Goal: Task Accomplishment & Management: Use online tool/utility

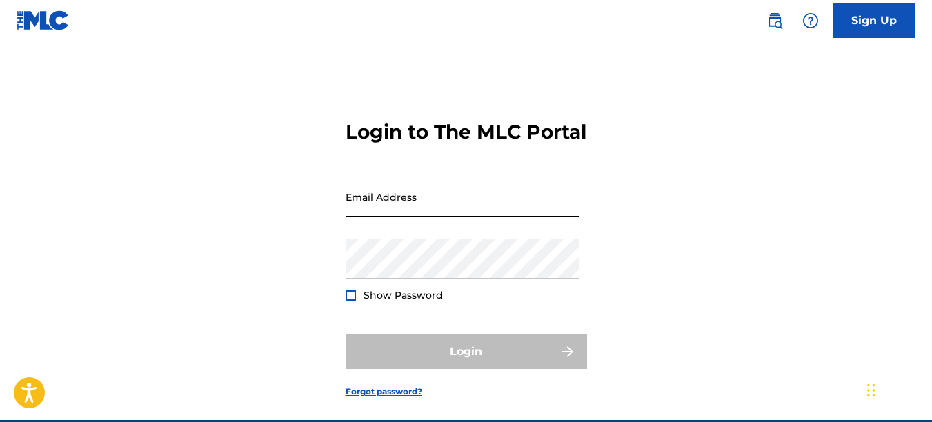
click at [381, 217] on input "Email Address" at bounding box center [462, 196] width 233 height 39
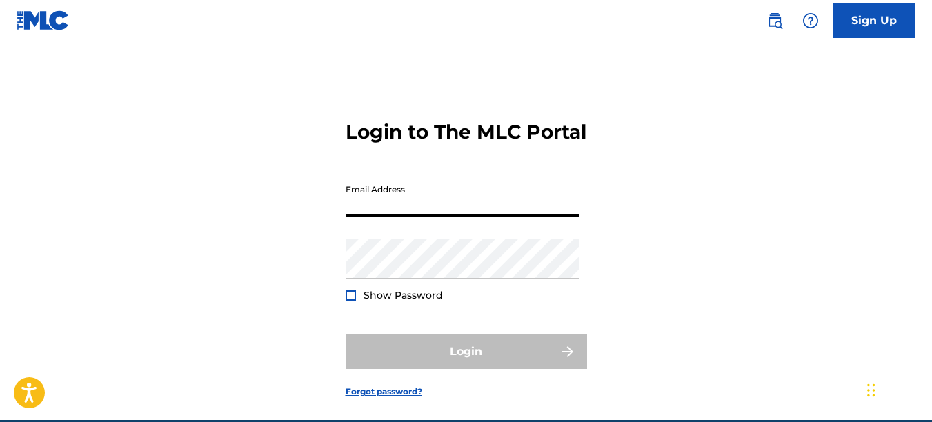
type input "[EMAIL_ADDRESS][DOMAIN_NAME]"
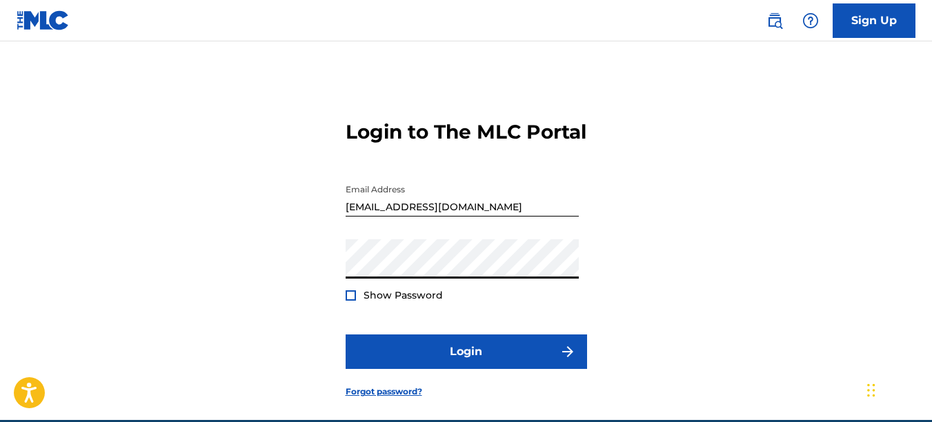
click at [346, 335] on button "Login" at bounding box center [466, 352] width 241 height 34
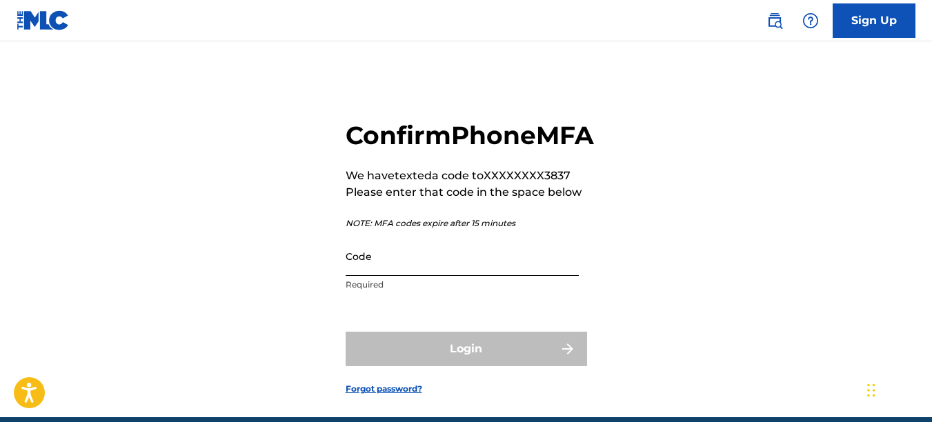
click at [388, 276] on input "Code" at bounding box center [462, 256] width 233 height 39
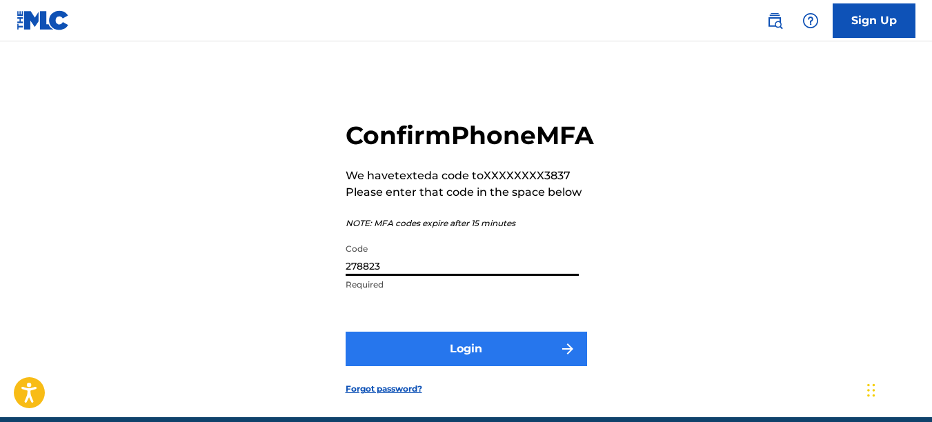
type input "278823"
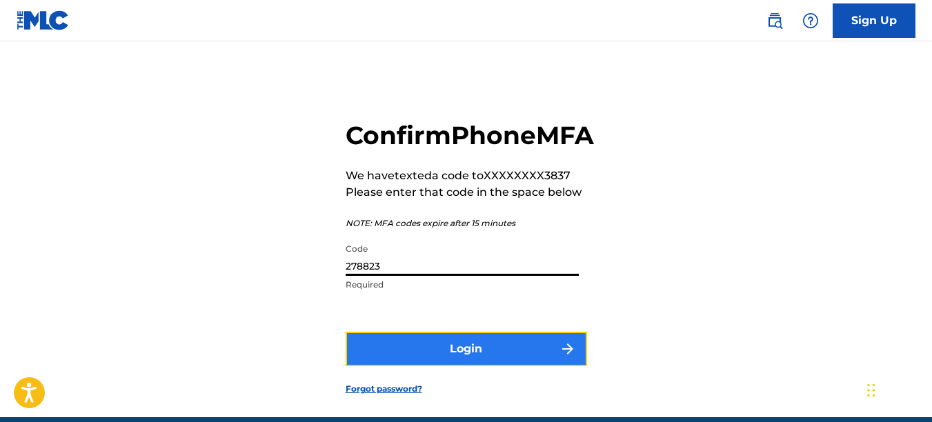
click at [434, 366] on button "Login" at bounding box center [466, 349] width 241 height 34
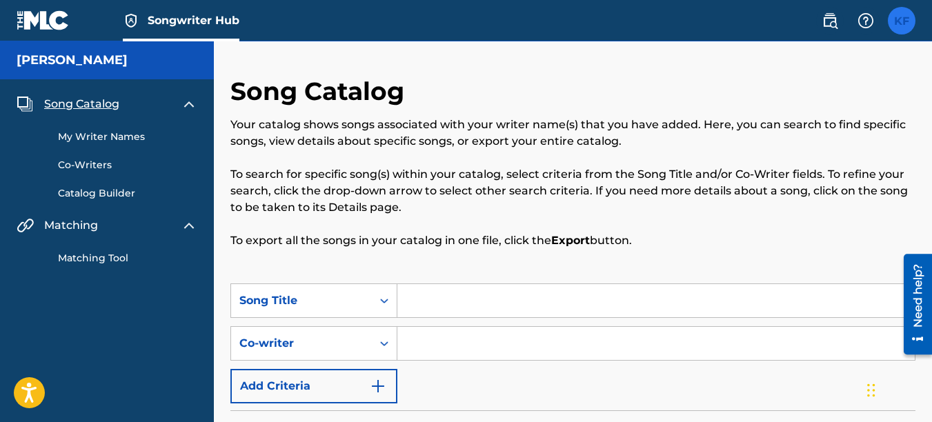
click at [906, 28] on label at bounding box center [902, 21] width 28 height 28
click at [902, 21] on input "KF Kirby Fitzgerald kfitzgerald82@yahoo.com Notification Preferences Profile Lo…" at bounding box center [902, 21] width 0 height 0
click at [533, 179] on p "To search for specific song(s) within your catalog, select criteria from the So…" at bounding box center [572, 191] width 685 height 50
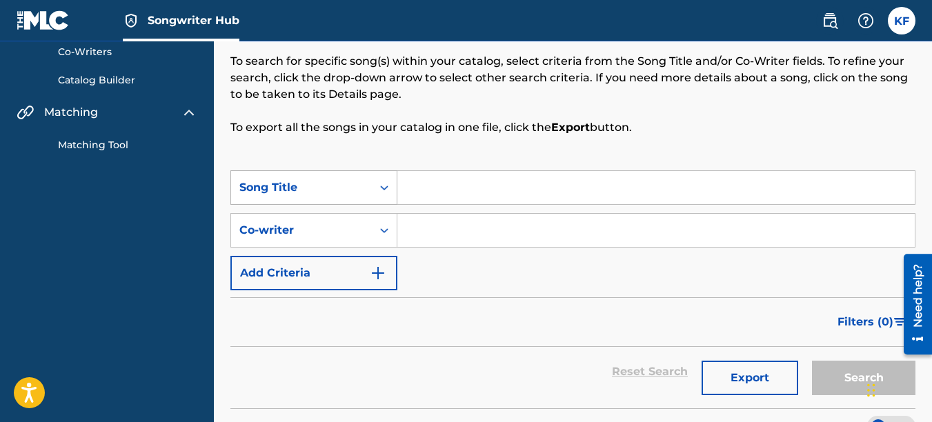
scroll to position [138, 0]
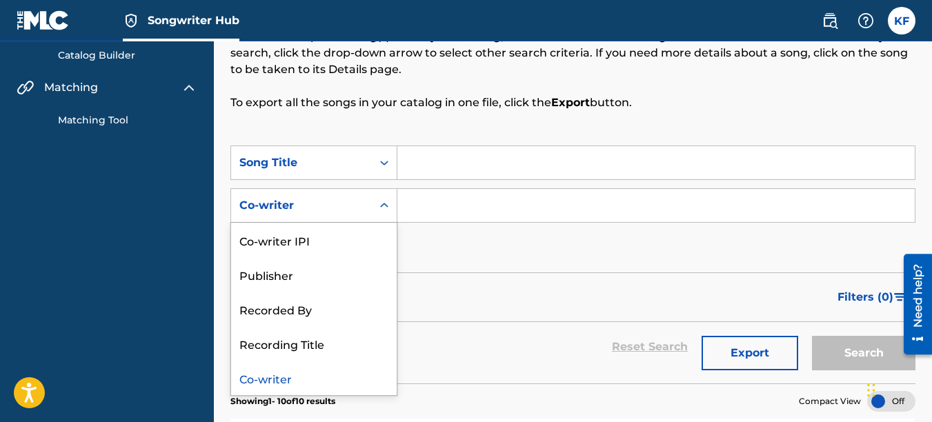
click at [382, 205] on icon "Search Form" at bounding box center [384, 205] width 8 height 5
click at [350, 304] on div "Recorded By" at bounding box center [314, 309] width 166 height 34
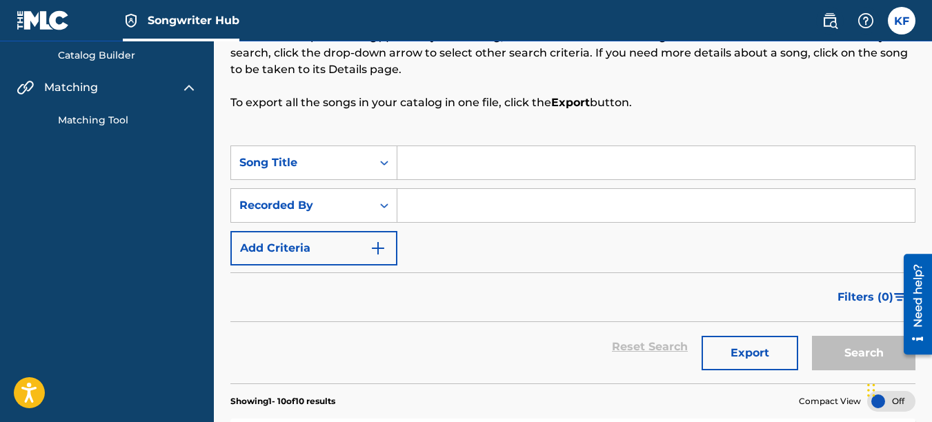
click at [420, 200] on input "Search Form" at bounding box center [655, 205] width 517 height 33
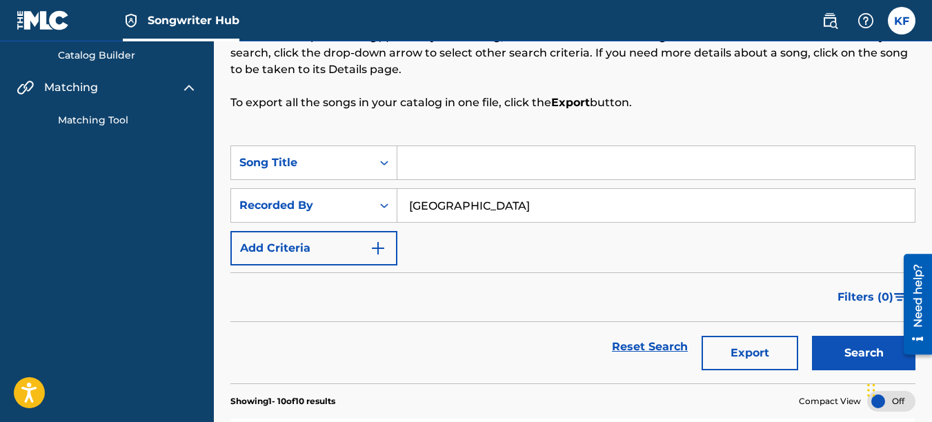
type input "lincoln city"
click at [812, 336] on button "Search" at bounding box center [863, 353] width 103 height 34
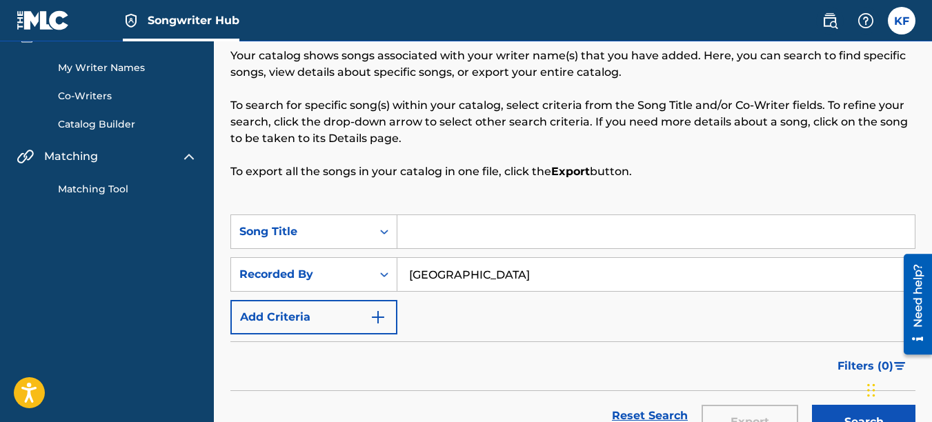
scroll to position [23, 0]
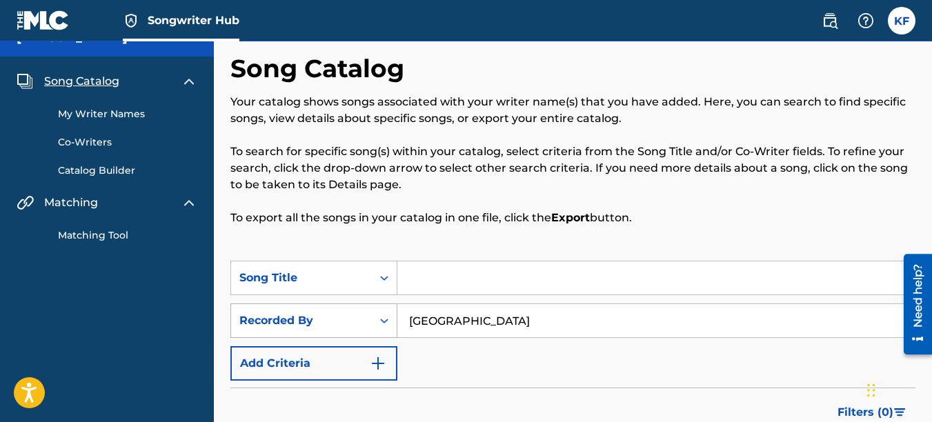
click at [381, 322] on icon "Search Form" at bounding box center [384, 321] width 14 height 14
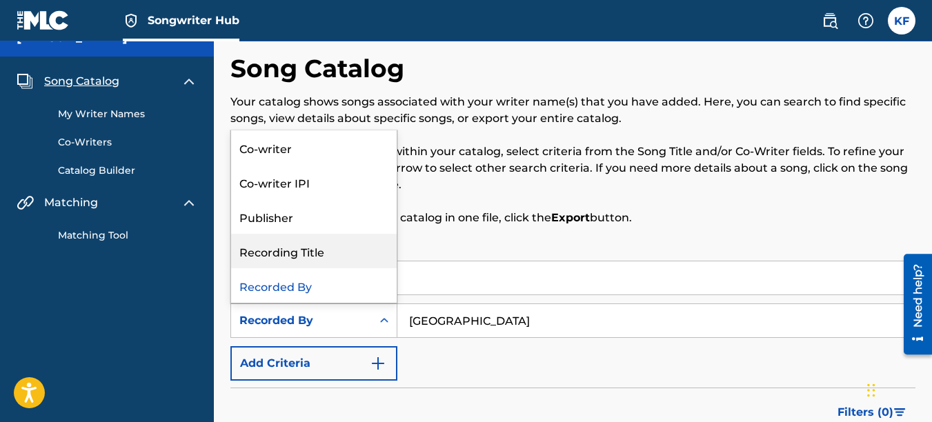
click at [330, 252] on div "Recording Title" at bounding box center [314, 251] width 166 height 34
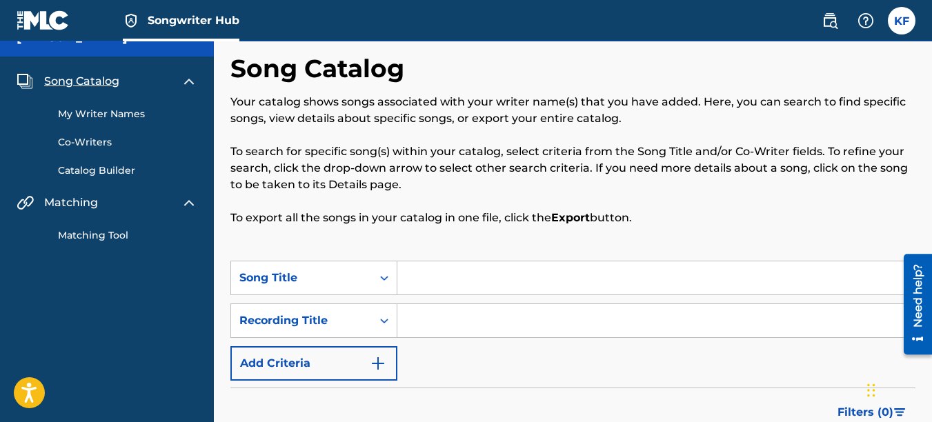
click at [462, 324] on input "Search Form" at bounding box center [655, 320] width 517 height 33
type input "baggage"
click at [80, 233] on link "Matching Tool" at bounding box center [127, 235] width 139 height 14
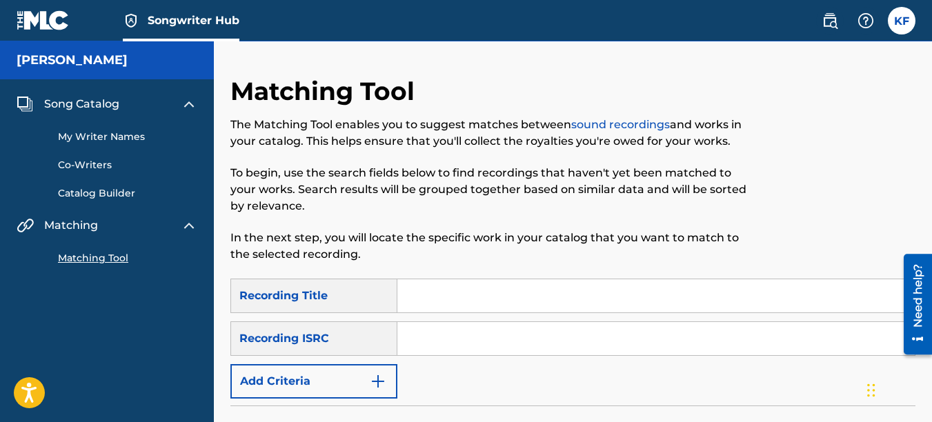
click at [433, 295] on input "Search Form" at bounding box center [655, 295] width 517 height 33
type input "baggage"
click at [354, 340] on div "Recording ISRC" at bounding box center [313, 338] width 167 height 34
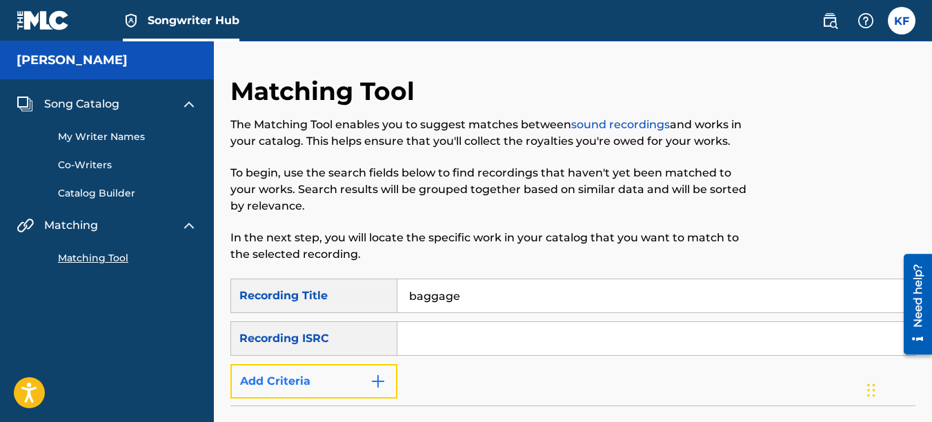
click at [373, 387] on img "Search Form" at bounding box center [378, 381] width 17 height 17
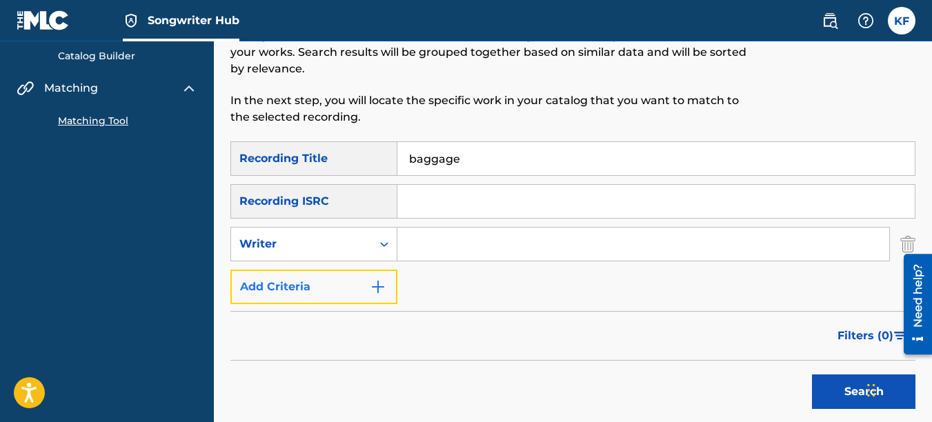
scroll to position [138, 0]
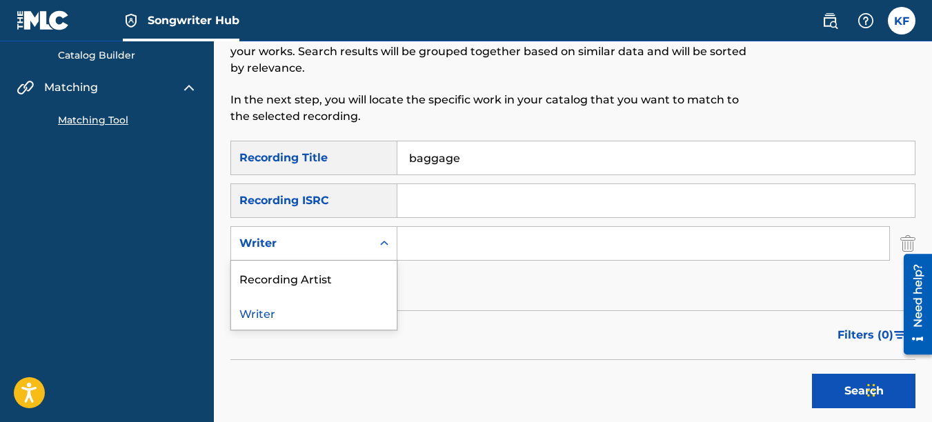
click at [384, 246] on icon "Search Form" at bounding box center [384, 244] width 14 height 14
click at [340, 281] on div "Recording Artist" at bounding box center [314, 278] width 166 height 34
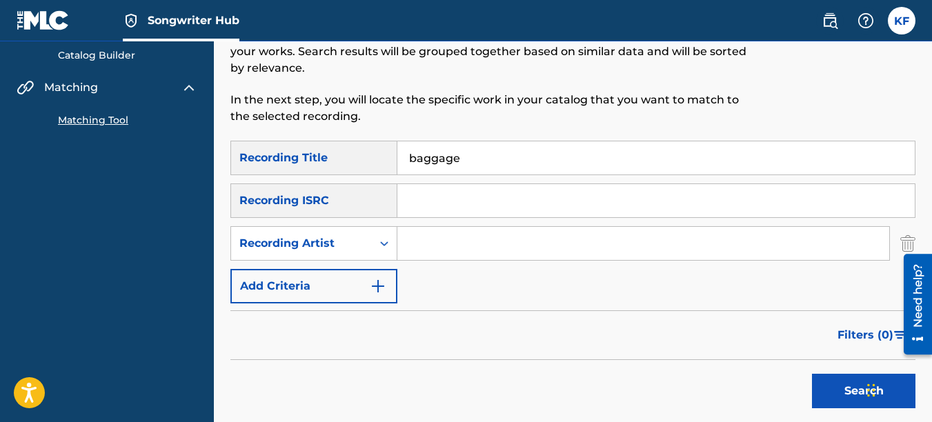
click at [485, 241] on input "Search Form" at bounding box center [643, 243] width 492 height 33
type input "lincoln city"
click at [812, 374] on button "Search" at bounding box center [863, 391] width 103 height 34
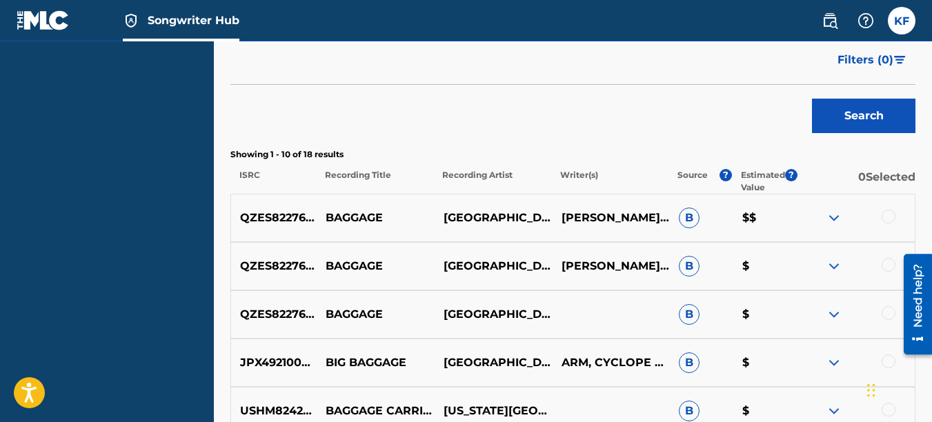
scroll to position [414, 0]
click at [833, 219] on img at bounding box center [834, 217] width 17 height 17
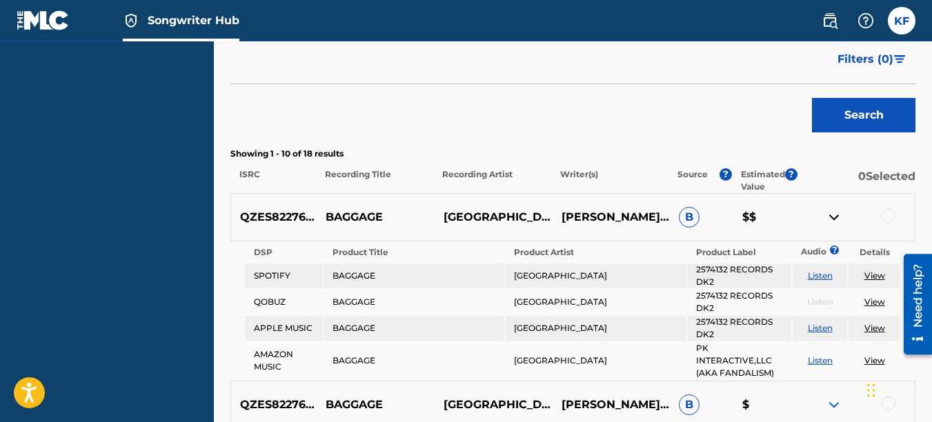
click at [874, 275] on link "View" at bounding box center [874, 275] width 21 height 10
click at [887, 217] on div at bounding box center [889, 216] width 14 height 14
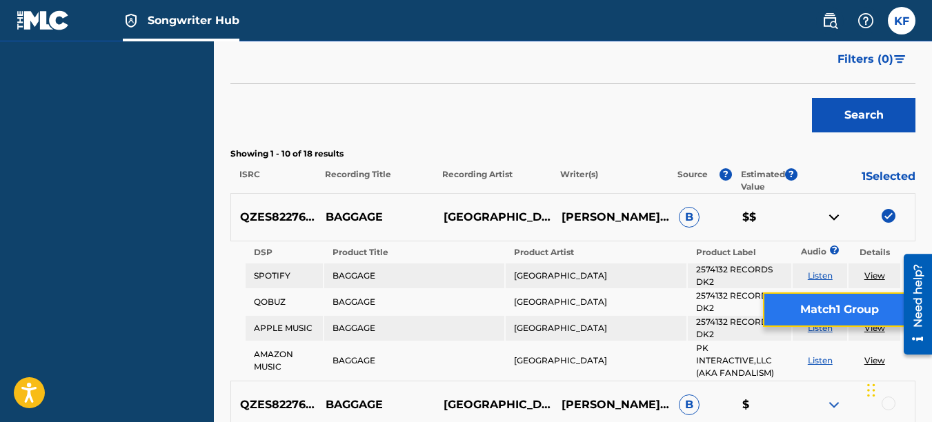
click at [833, 309] on button "Match 1 Group" at bounding box center [839, 309] width 152 height 34
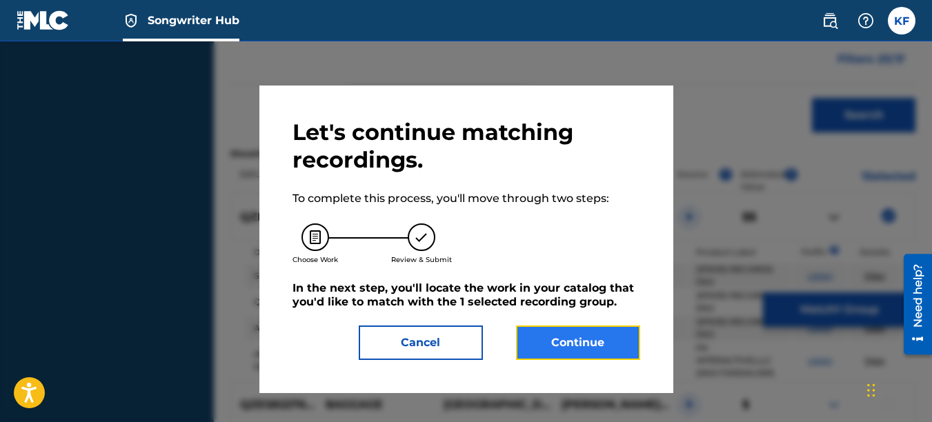
click at [570, 350] on button "Continue" at bounding box center [578, 343] width 124 height 34
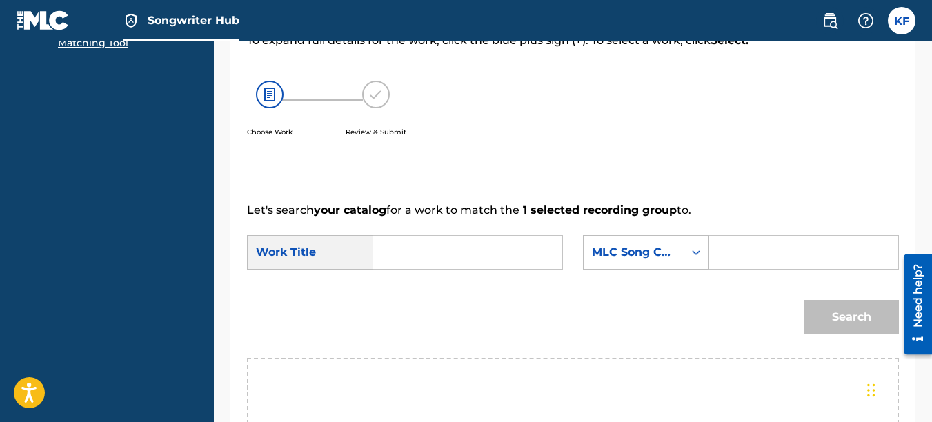
scroll to position [207, 0]
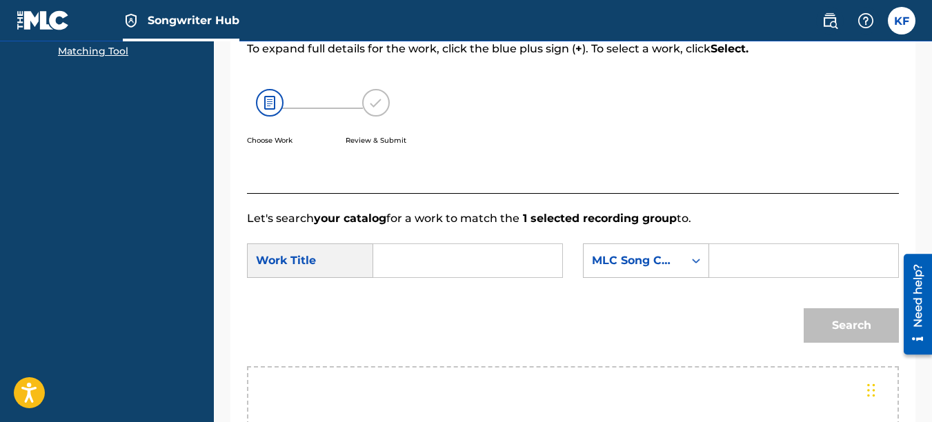
click at [398, 277] on input "Search Form" at bounding box center [468, 260] width 166 height 33
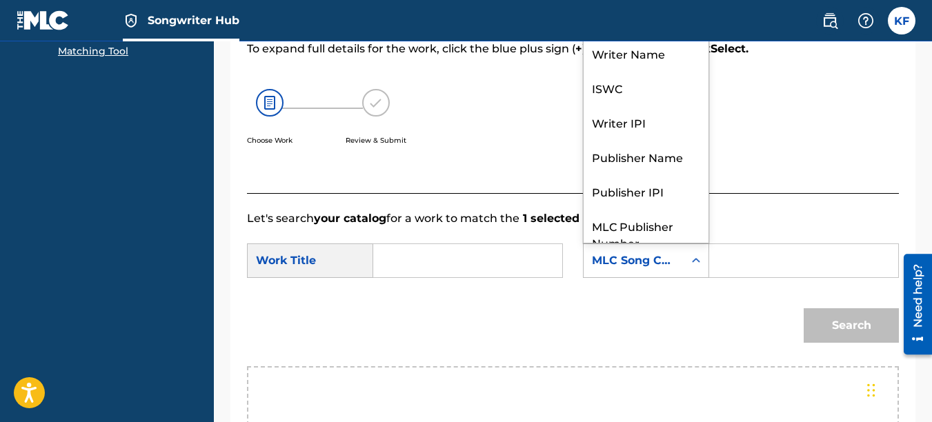
click at [697, 268] on icon "Search Form" at bounding box center [696, 261] width 14 height 14
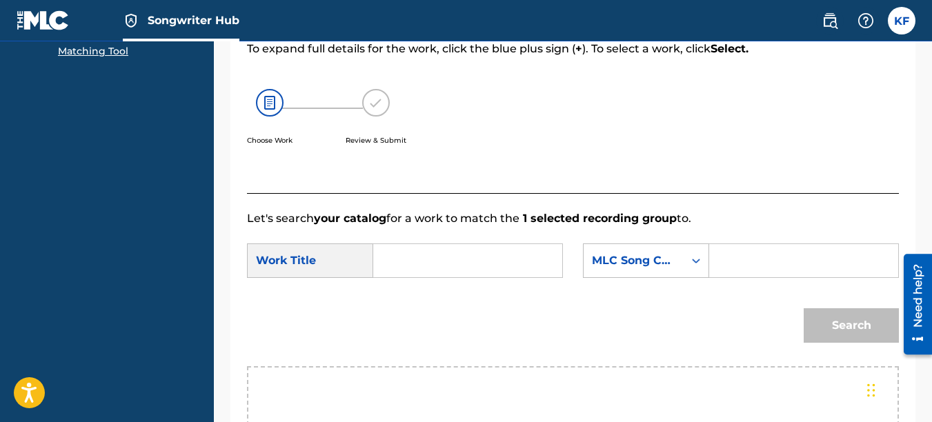
click at [587, 315] on div "Search" at bounding box center [573, 331] width 652 height 72
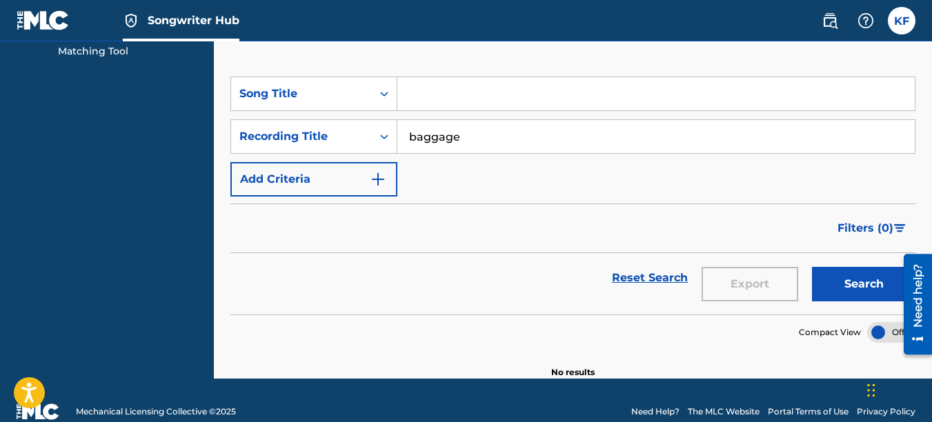
scroll to position [69, 0]
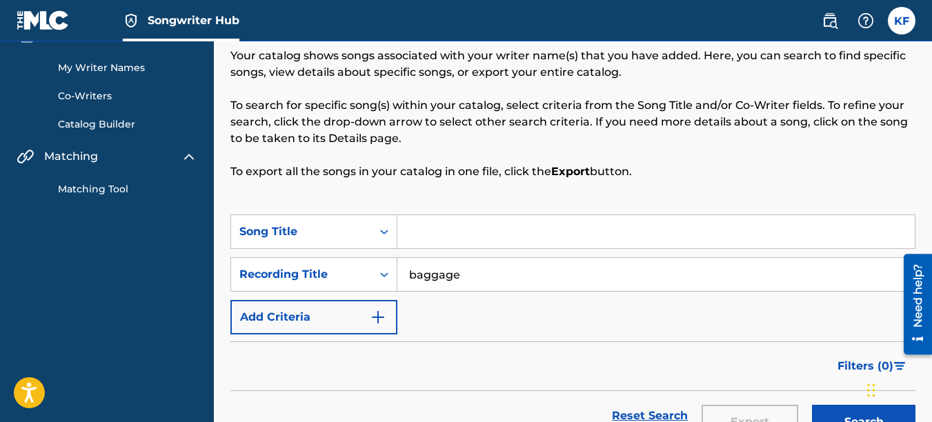
click at [87, 184] on link "Matching Tool" at bounding box center [127, 189] width 139 height 14
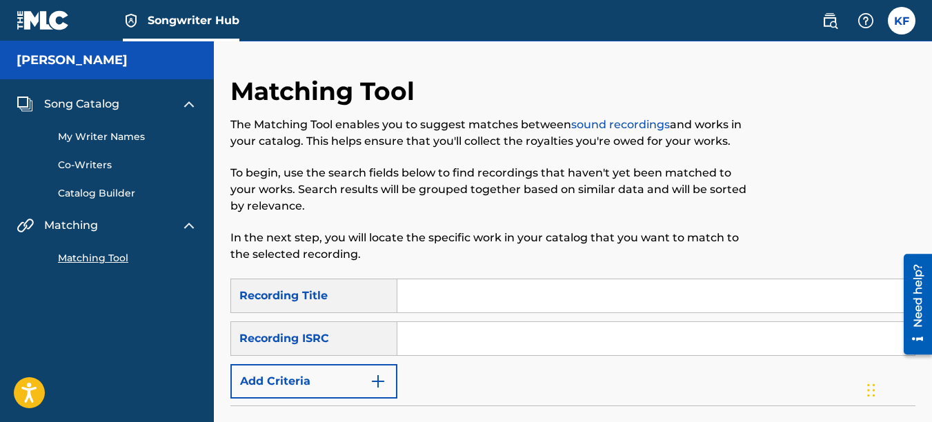
click at [411, 297] on input "Search Form" at bounding box center [655, 295] width 517 height 33
type input "baggage"
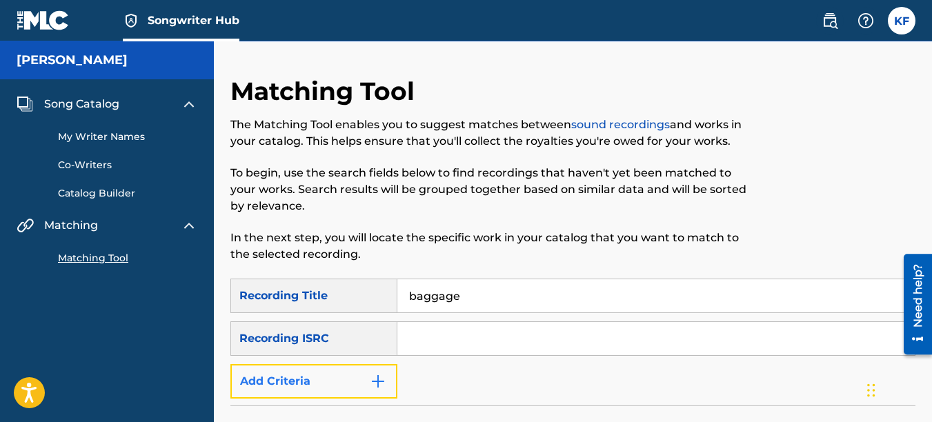
click at [341, 383] on button "Add Criteria" at bounding box center [313, 381] width 167 height 34
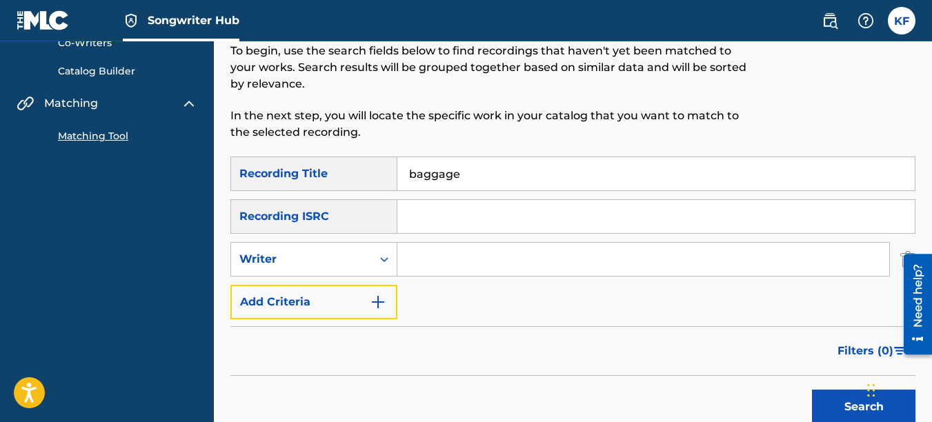
scroll to position [138, 0]
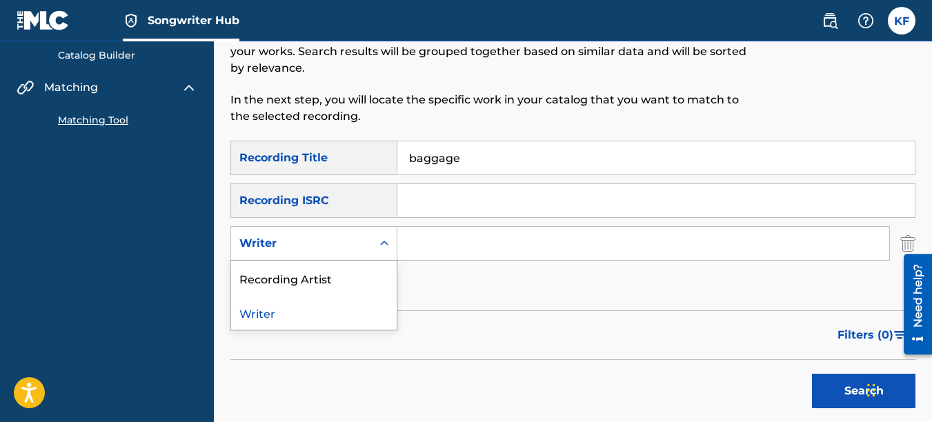
click at [384, 248] on icon "Search Form" at bounding box center [384, 244] width 14 height 14
click at [346, 281] on div "Recording Artist" at bounding box center [314, 278] width 166 height 34
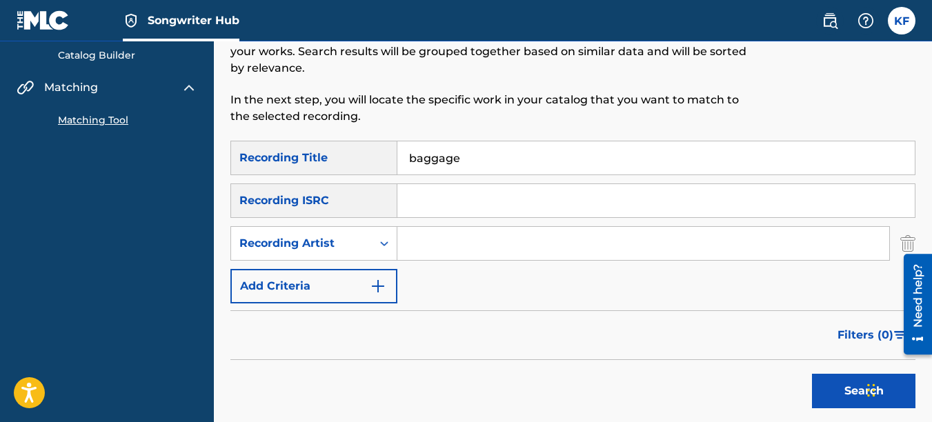
click at [477, 251] on input "Search Form" at bounding box center [643, 243] width 492 height 33
type input "lincoln city"
click at [871, 390] on div "Chat Widget" at bounding box center [897, 389] width 69 height 66
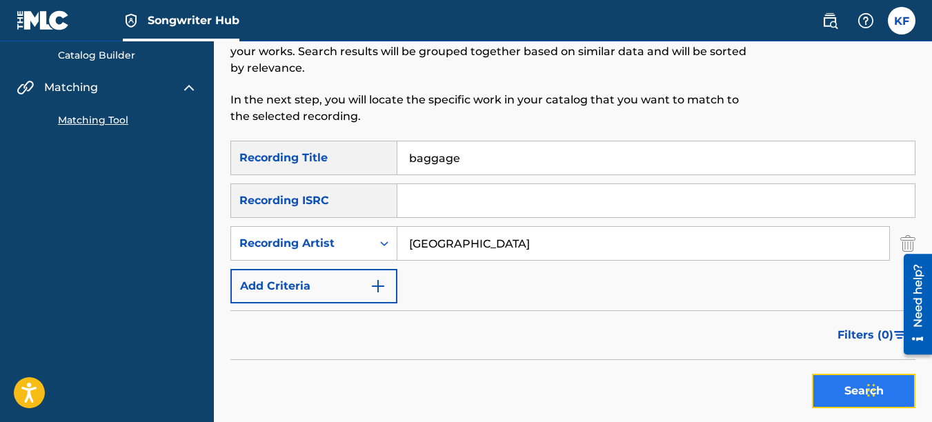
click at [839, 399] on button "Search" at bounding box center [863, 391] width 103 height 34
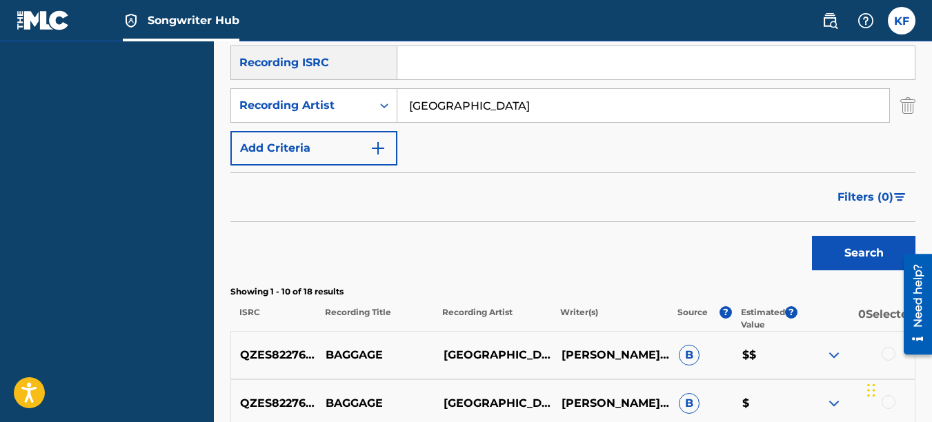
scroll to position [345, 0]
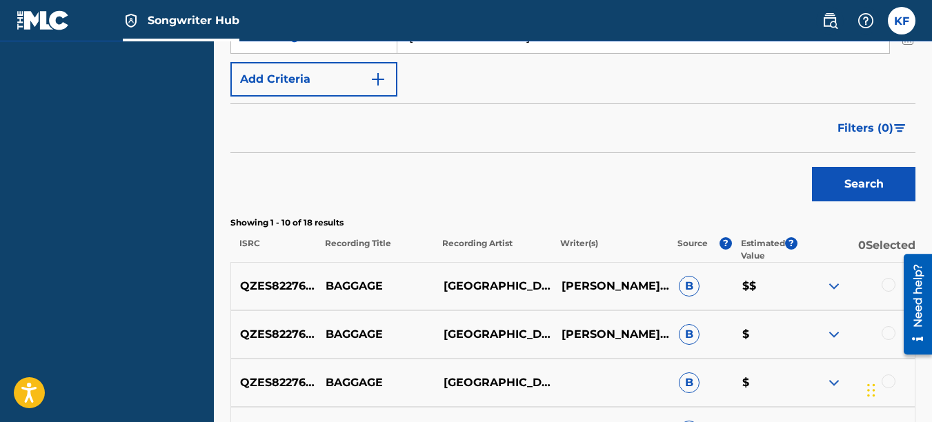
click at [840, 289] on img at bounding box center [834, 286] width 17 height 17
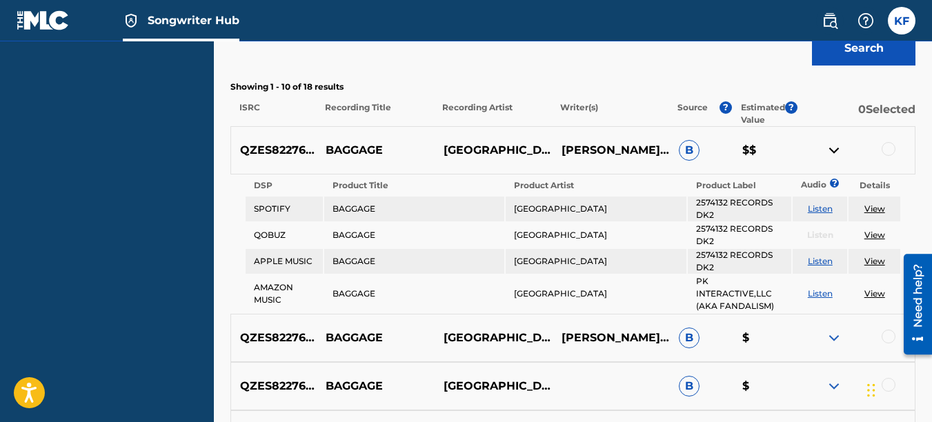
scroll to position [483, 0]
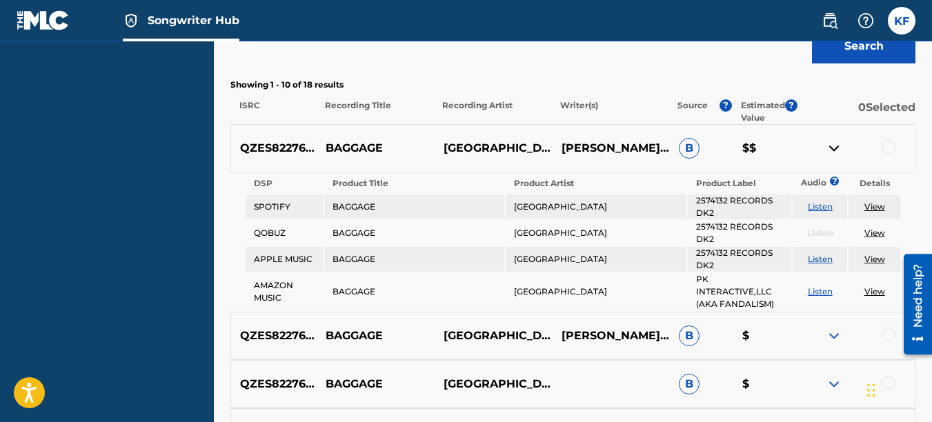
click at [873, 206] on link "View" at bounding box center [874, 206] width 21 height 10
click at [887, 149] on div at bounding box center [889, 147] width 14 height 14
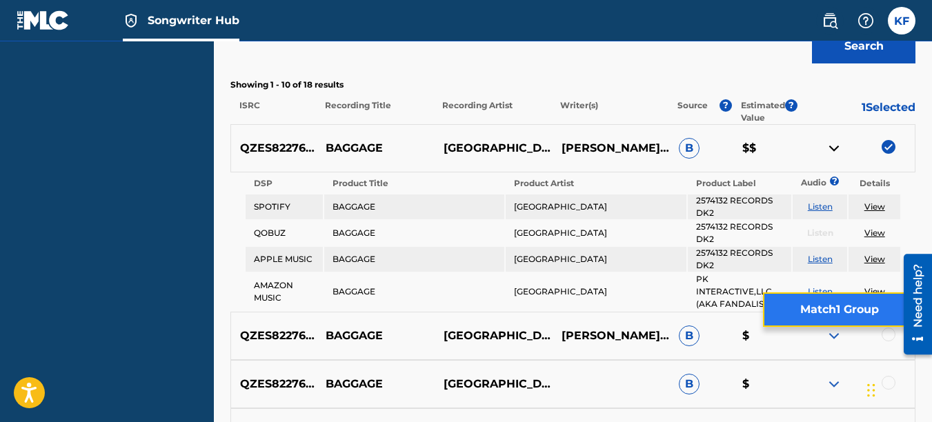
click at [800, 304] on button "Match 1 Group" at bounding box center [839, 309] width 152 height 34
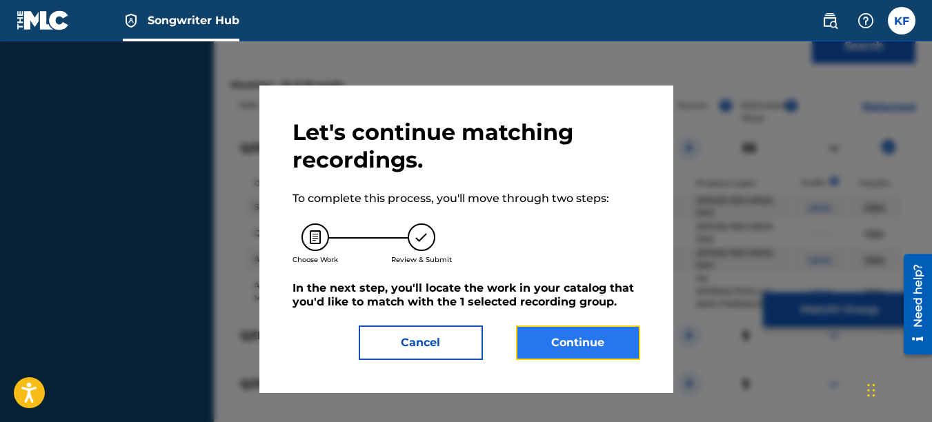
click at [591, 339] on button "Continue" at bounding box center [578, 343] width 124 height 34
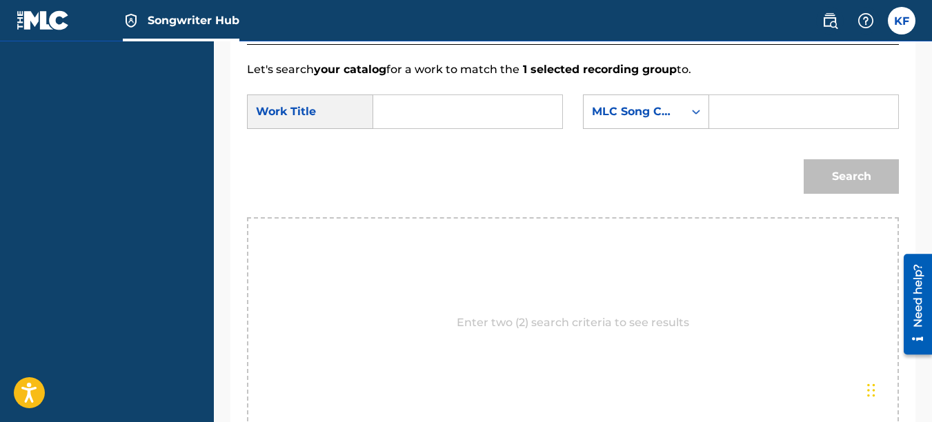
scroll to position [207, 0]
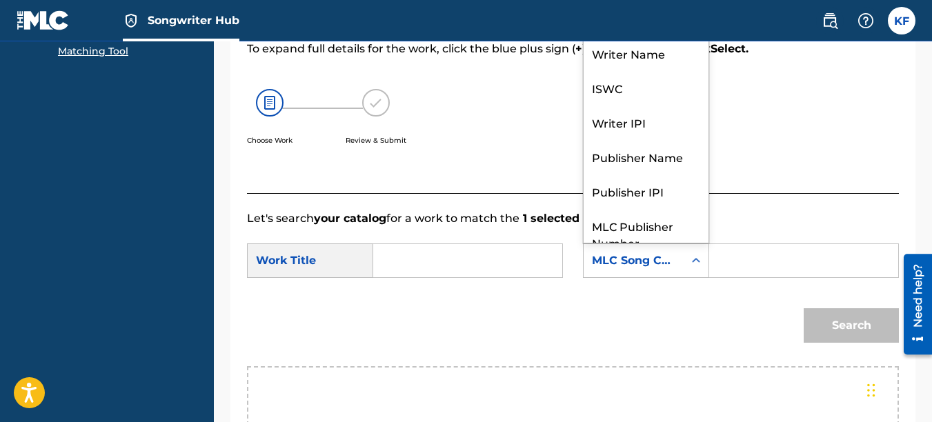
click at [669, 269] on div "MLC Song Code" at bounding box center [633, 260] width 83 height 17
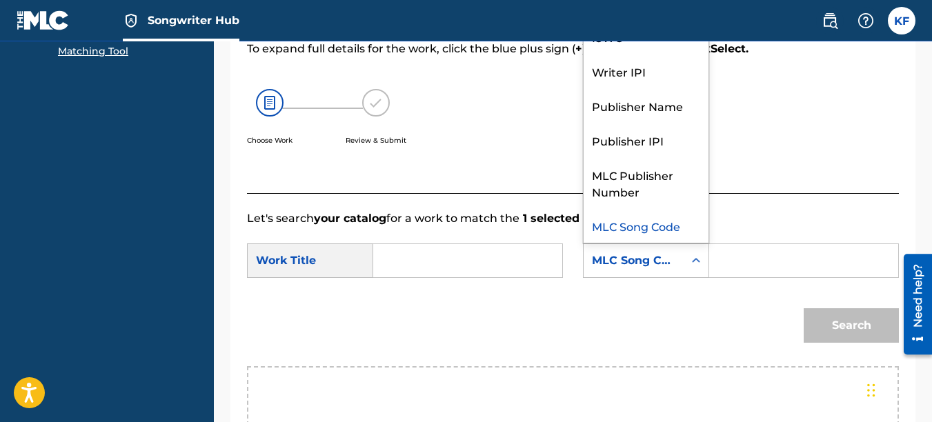
scroll to position [0, 0]
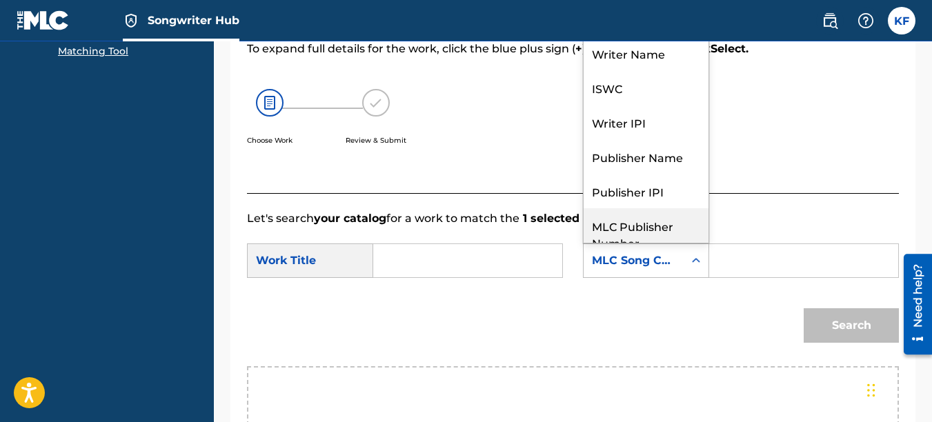
click at [410, 277] on input "Search Form" at bounding box center [468, 260] width 166 height 33
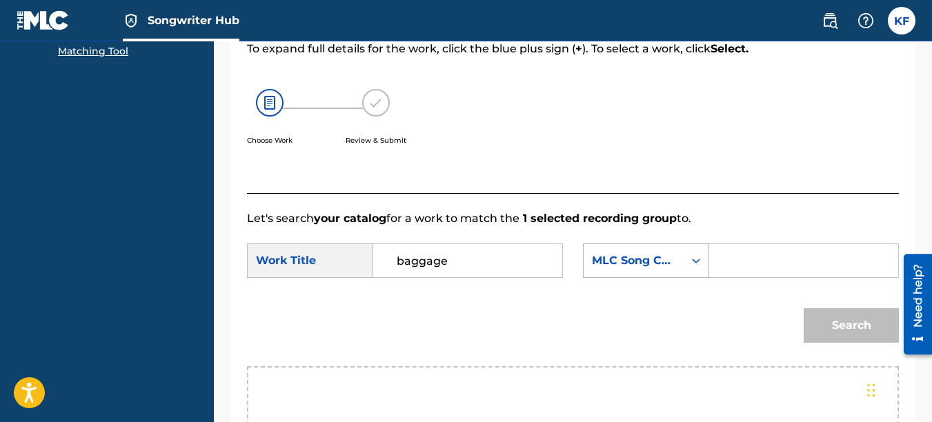
type input "baggage"
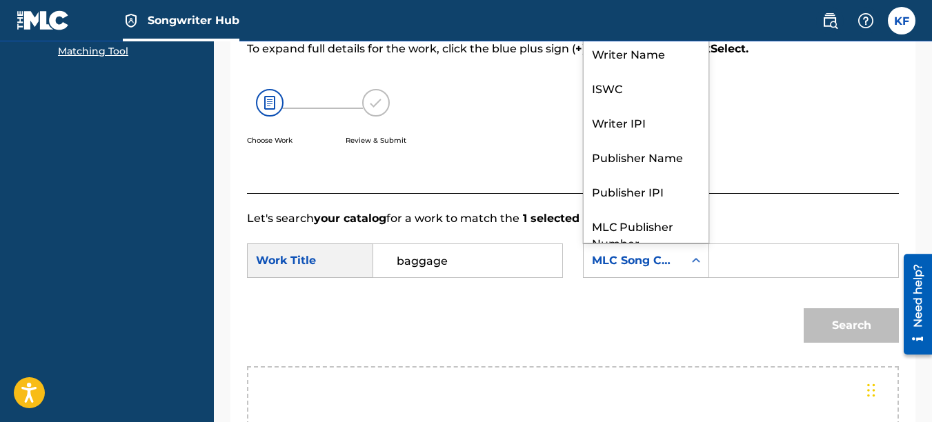
click at [693, 268] on icon "Search Form" at bounding box center [696, 261] width 14 height 14
click at [644, 269] on div "MLC Song Code" at bounding box center [633, 260] width 83 height 17
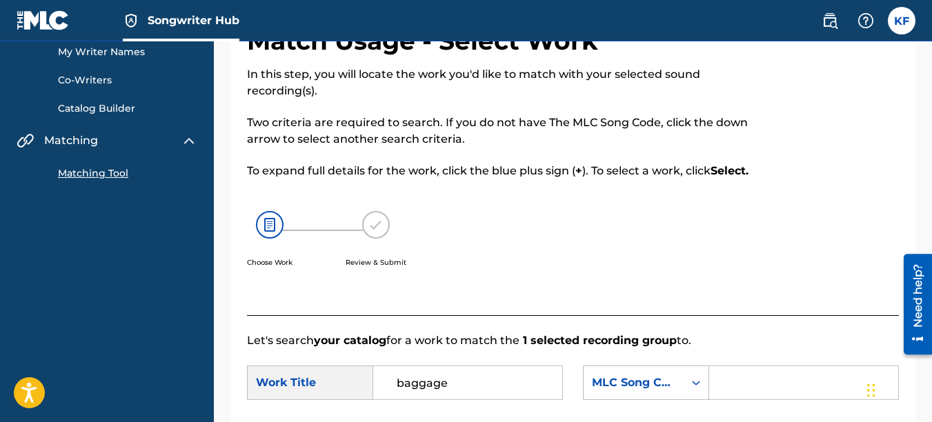
scroll to position [276, 0]
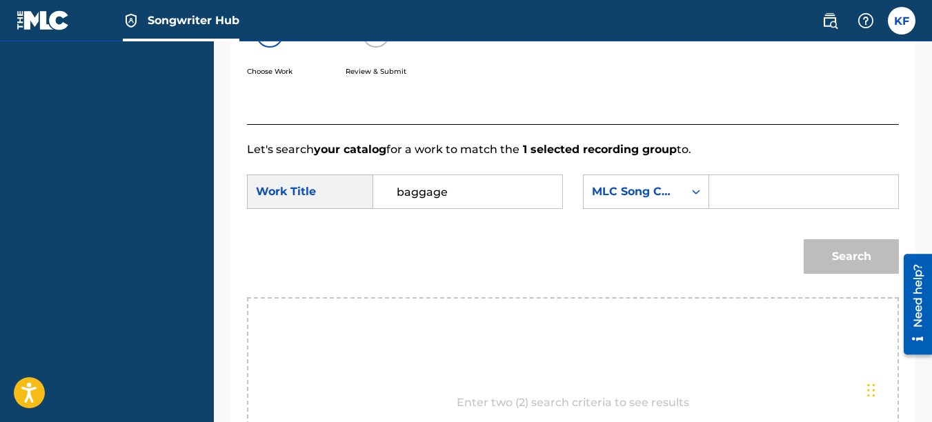
click at [685, 204] on div "Search Form" at bounding box center [696, 191] width 25 height 25
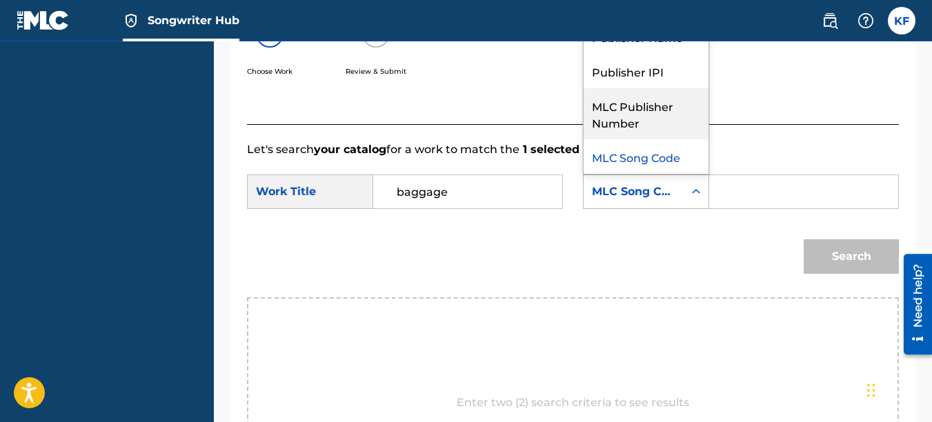
scroll to position [0, 0]
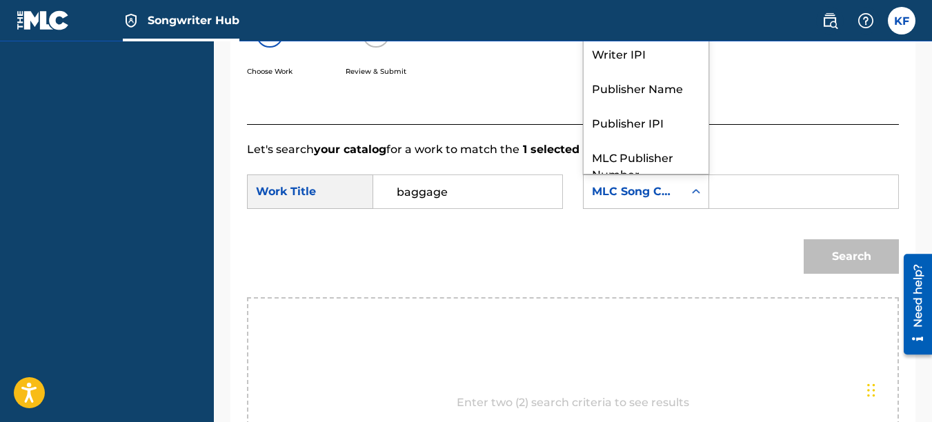
click at [638, 36] on div "ISWC" at bounding box center [646, 18] width 125 height 34
click at [699, 194] on icon "Search Form" at bounding box center [696, 191] width 8 height 5
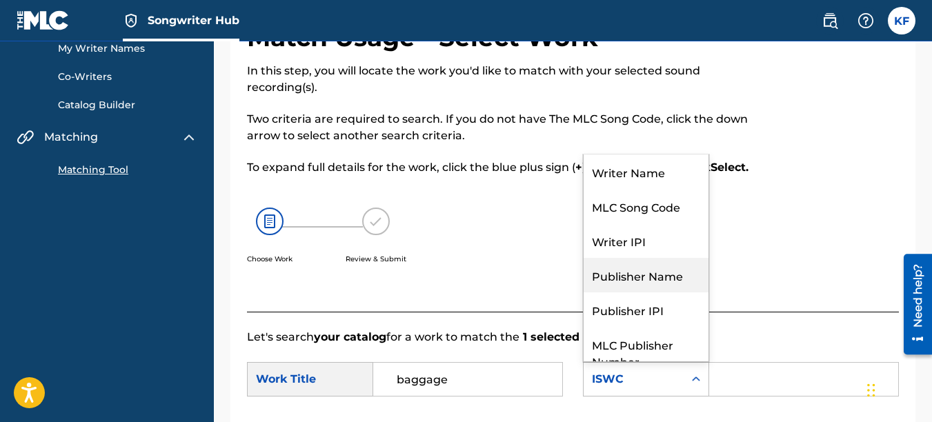
scroll to position [69, 0]
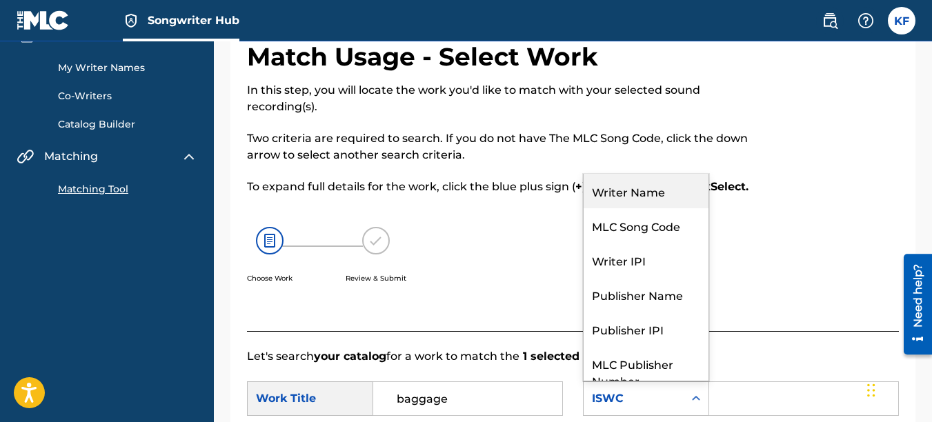
click at [634, 205] on div "Writer Name" at bounding box center [646, 191] width 125 height 34
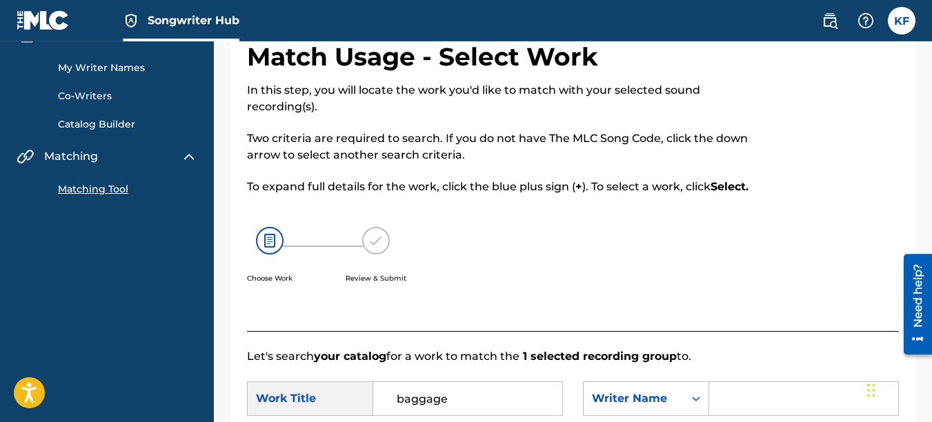
click at [741, 407] on input "Search Form" at bounding box center [804, 398] width 166 height 33
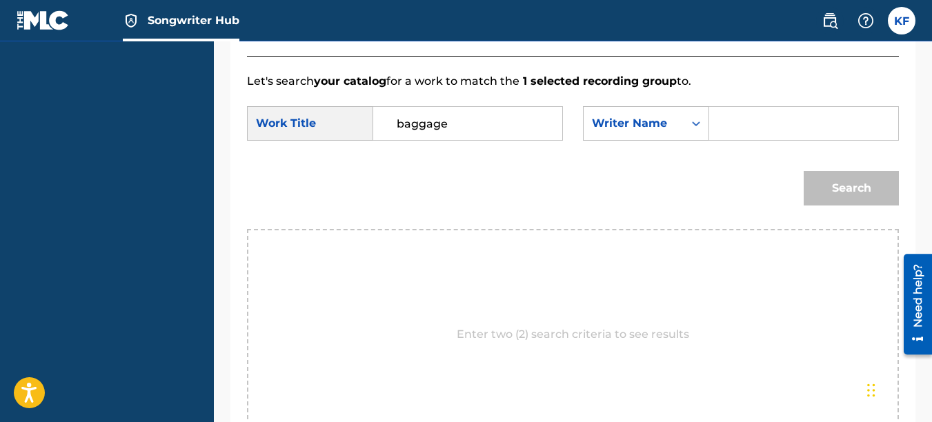
scroll to position [345, 0]
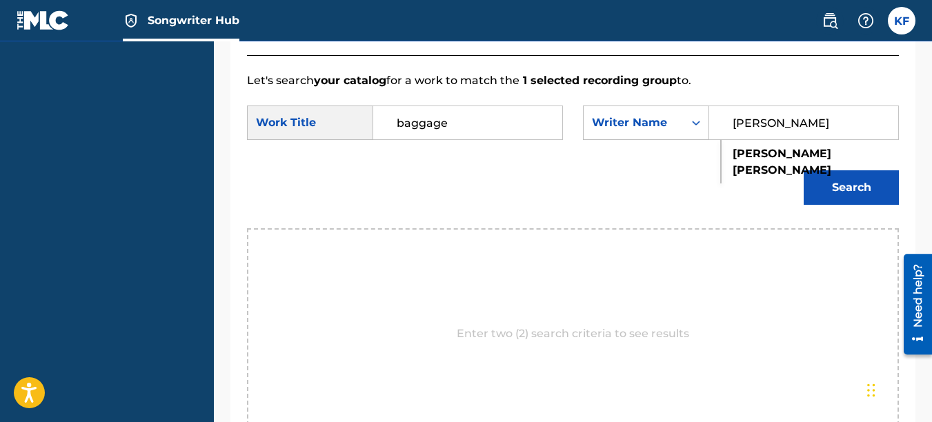
type input "kirby fitzgerald"
click at [804, 170] on button "Search" at bounding box center [851, 187] width 95 height 34
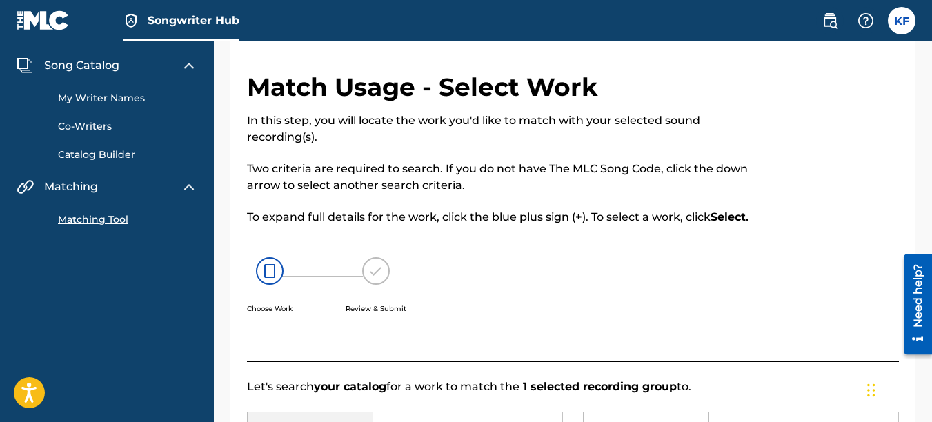
scroll to position [0, 0]
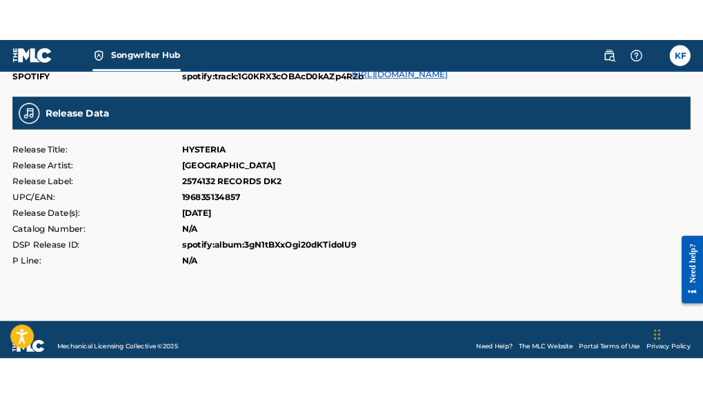
scroll to position [614, 0]
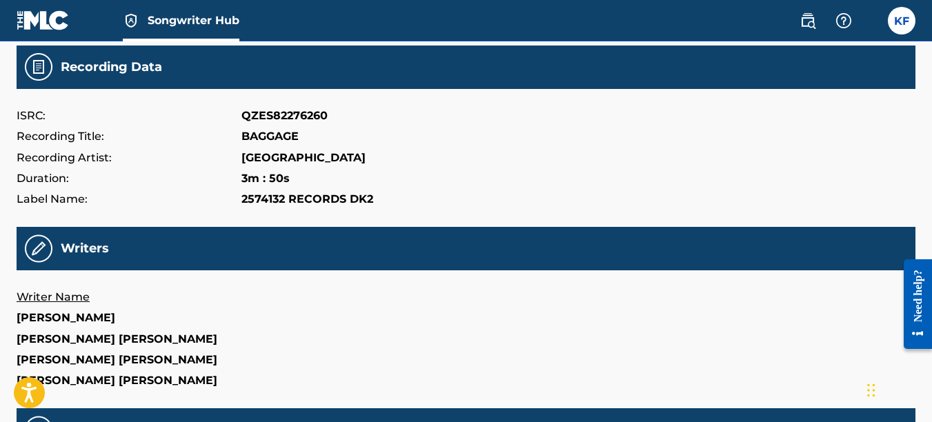
scroll to position [138, 0]
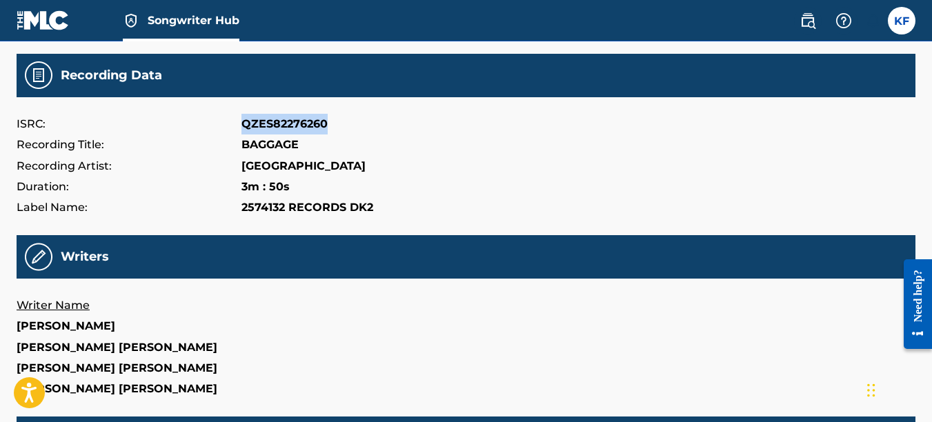
drag, startPoint x: 330, startPoint y: 123, endPoint x: 241, endPoint y: 130, distance: 89.9
click at [241, 130] on div "ISRC: QZES82276260" at bounding box center [466, 124] width 899 height 21
copy p "QZES82276260"
click at [395, 206] on div "Label Name: 2574132 RECORDS DK2" at bounding box center [466, 207] width 899 height 21
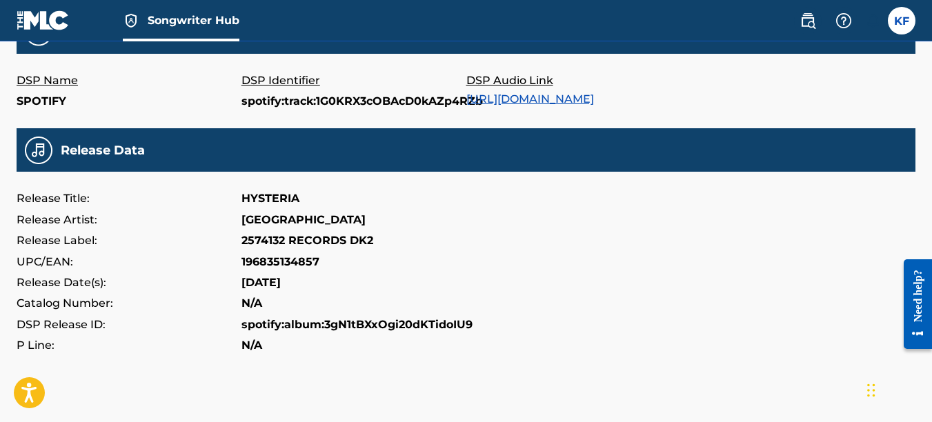
scroll to position [552, 0]
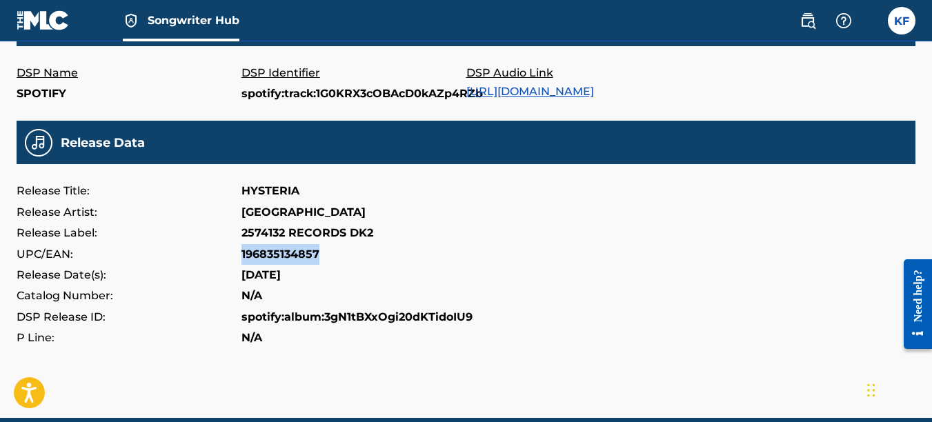
drag, startPoint x: 330, startPoint y: 252, endPoint x: 240, endPoint y: 259, distance: 89.9
click at [240, 259] on div "UPC/EAN: 196835134857" at bounding box center [466, 254] width 899 height 21
copy div "196835134857"
click at [422, 279] on div "Release Date(s): [DATE]" at bounding box center [466, 275] width 899 height 21
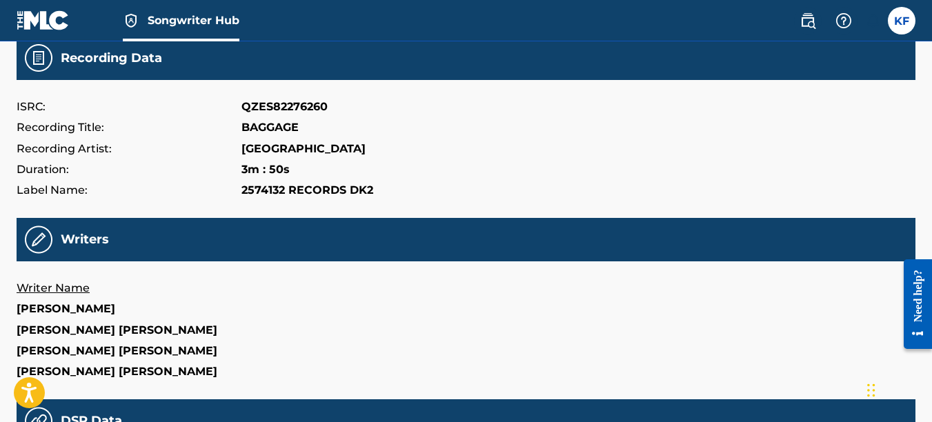
scroll to position [131, 0]
